Goal: Find specific page/section: Find specific page/section

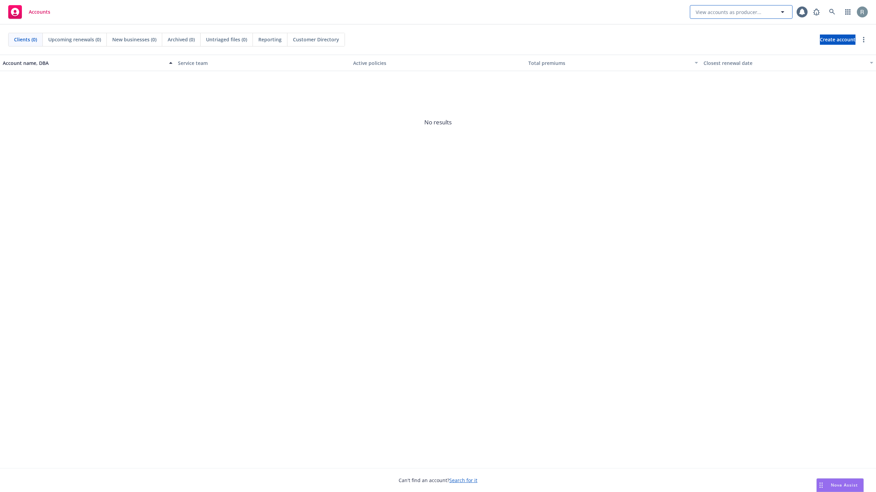
click at [736, 15] on button "View accounts as producer..." at bounding box center [740, 12] width 103 height 14
click at [830, 13] on icon at bounding box center [832, 12] width 6 height 6
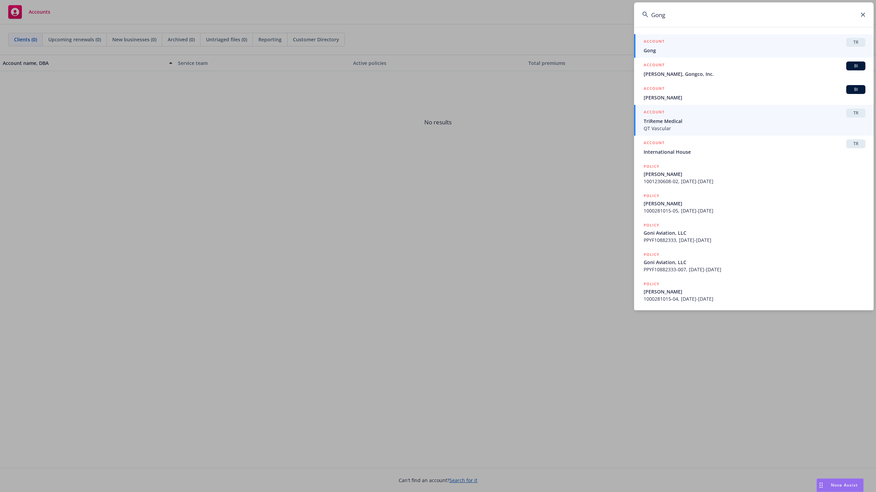
type input "Gong"
click at [729, 49] on span "Gong" at bounding box center [754, 50] width 222 height 7
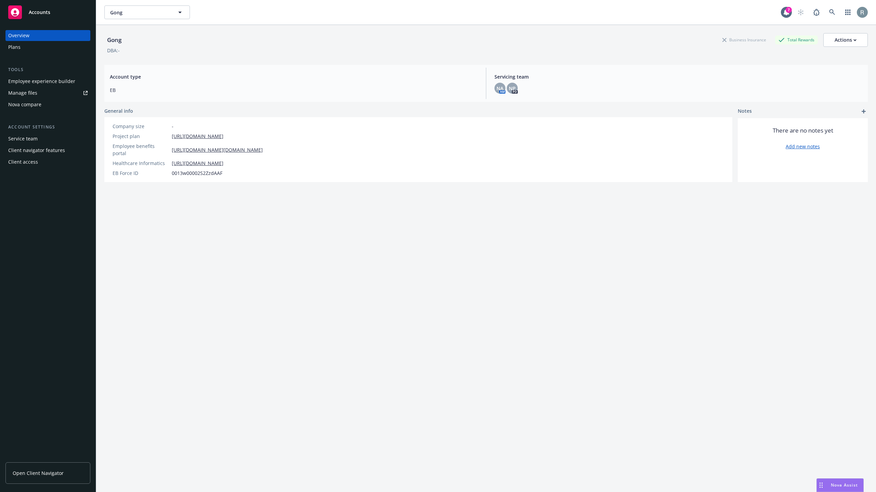
click at [29, 167] on div "Client access" at bounding box center [23, 162] width 30 height 11
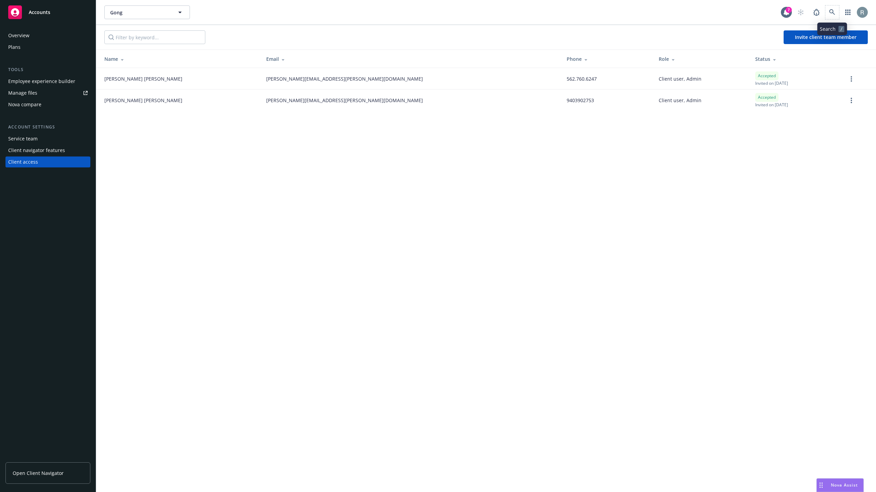
click at [838, 9] on span at bounding box center [832, 12] width 14 height 14
click at [830, 9] on link at bounding box center [832, 12] width 14 height 14
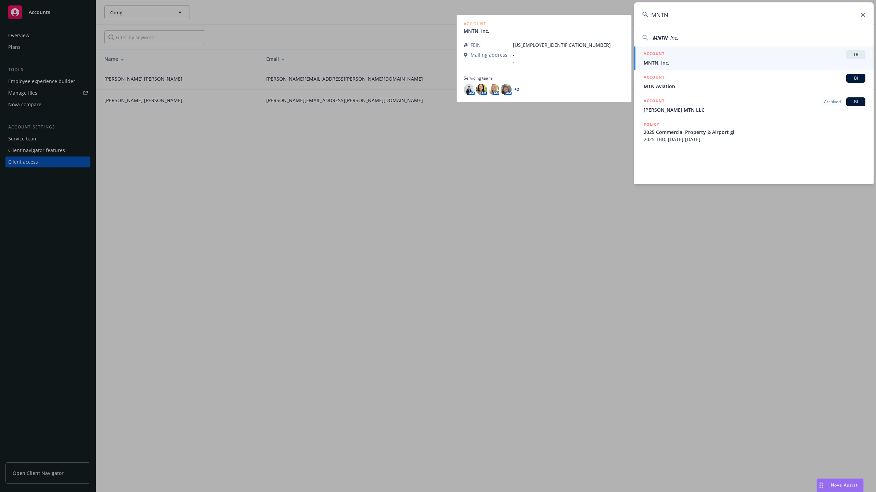
type input "MNTN"
click at [743, 53] on div "ACCOUNT TR" at bounding box center [754, 54] width 222 height 9
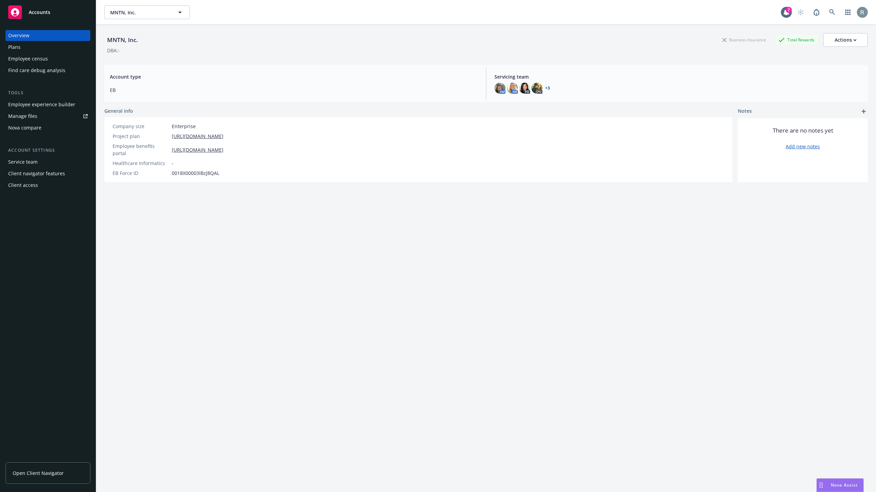
click at [40, 57] on div "Employee census" at bounding box center [28, 58] width 40 height 11
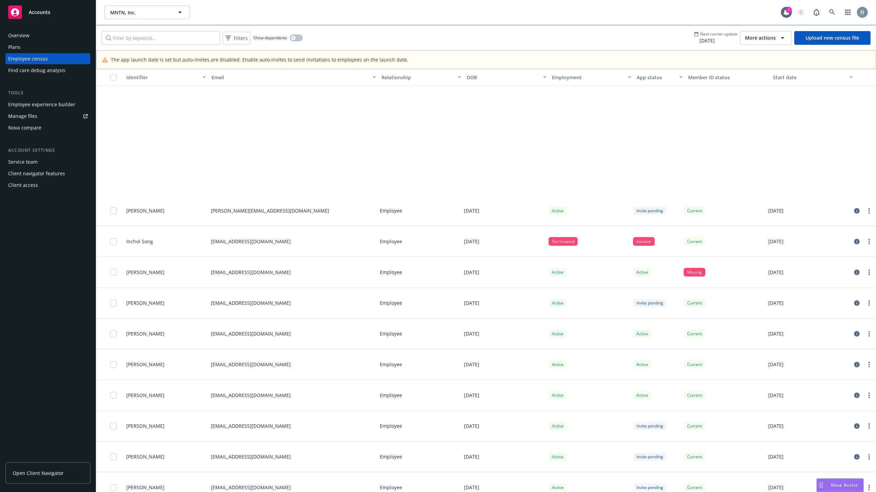
scroll to position [9597, 0]
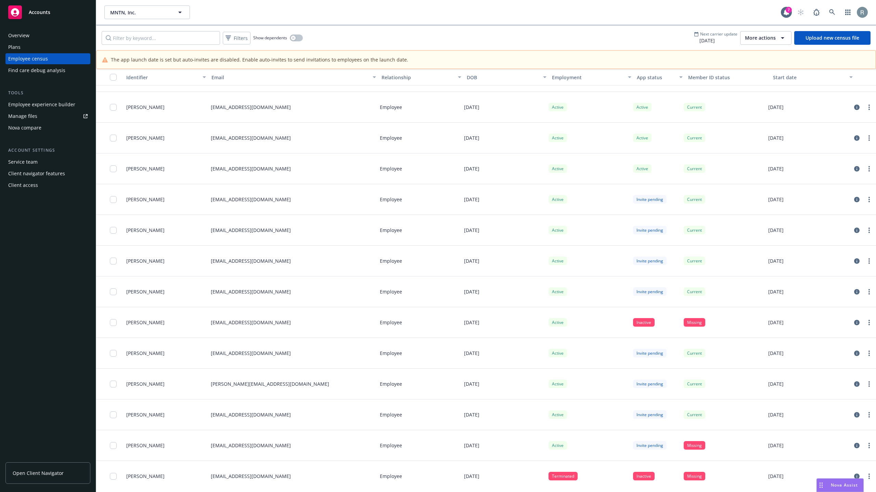
drag, startPoint x: 95, startPoint y: 0, endPoint x: 63, endPoint y: 22, distance: 38.7
click at [63, 22] on div "Overview Plans Employee census Find care debug analysis Tools Employee experien…" at bounding box center [48, 257] width 96 height 471
